Goal: Transaction & Acquisition: Obtain resource

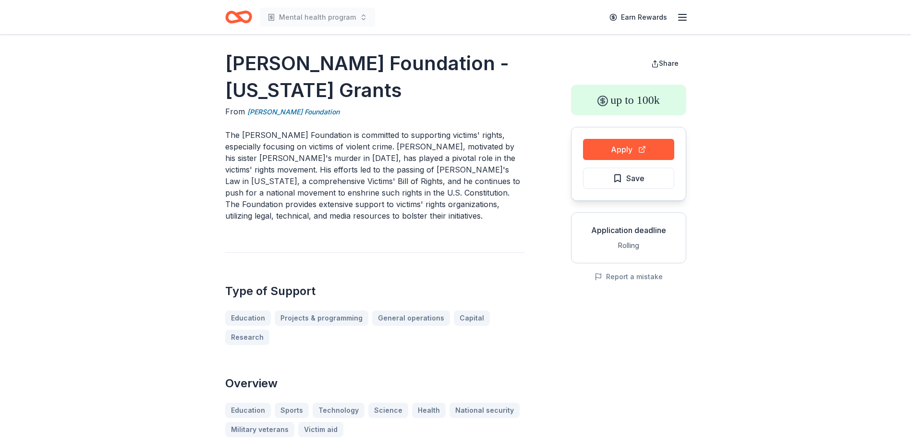
scroll to position [3, 0]
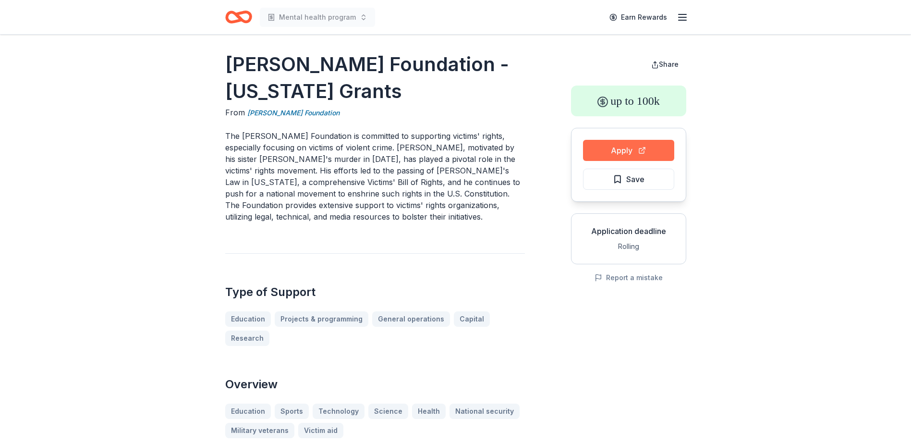
click at [630, 149] on button "Apply" at bounding box center [628, 150] width 91 height 21
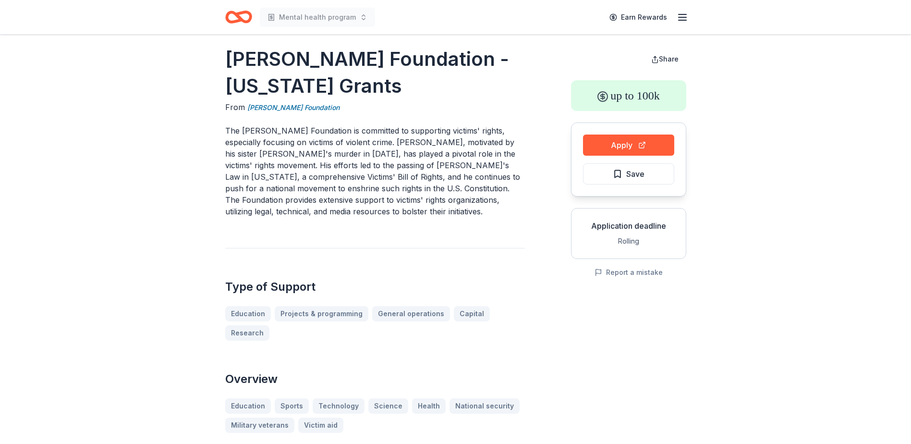
scroll to position [0, 0]
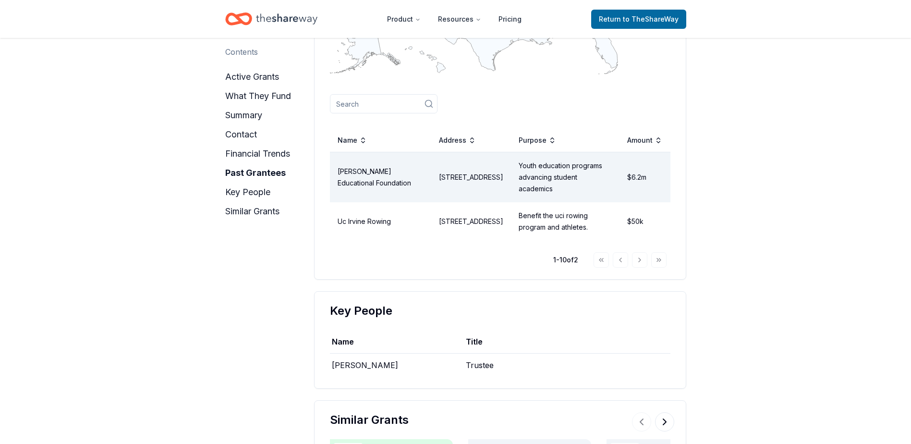
scroll to position [1225, 0]
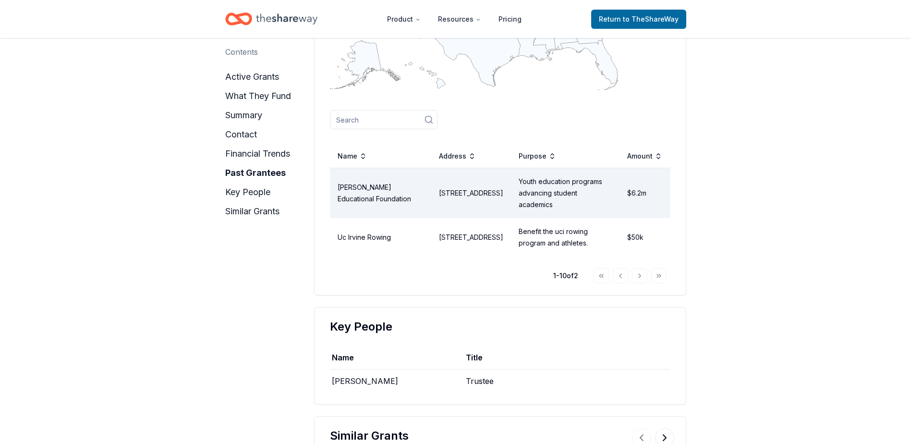
click at [641, 274] on div "Go to first page Go to previous page Go to next page Go to last page" at bounding box center [629, 275] width 73 height 15
click at [663, 272] on div "Go to first page Go to previous page Go to next page Go to last page" at bounding box center [629, 275] width 73 height 15
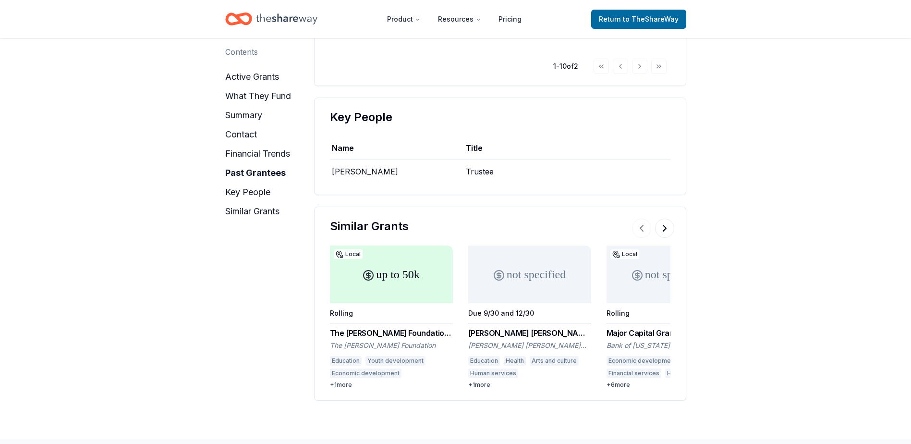
scroll to position [1505, 0]
